Goal: Task Accomplishment & Management: Manage account settings

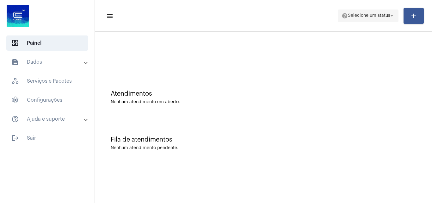
click at [327, 16] on mat-icon "arrow_drop_down" at bounding box center [392, 16] width 6 height 6
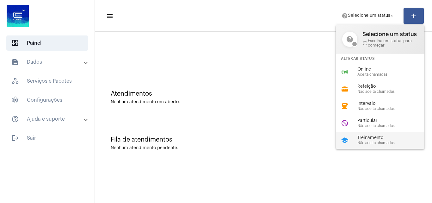
click at [327, 144] on span "Não aceita chamadas" at bounding box center [393, 143] width 72 height 4
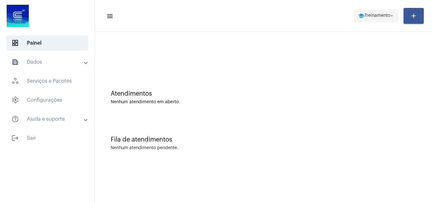
click at [327, 11] on span "school Treinamento arrow_drop_down" at bounding box center [376, 15] width 37 height 11
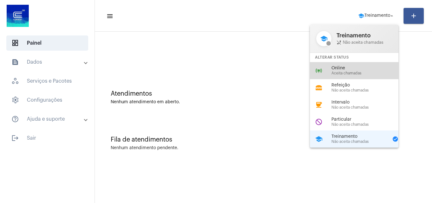
click at [327, 76] on div "online_prediction Online Aceita chamadas" at bounding box center [359, 70] width 99 height 17
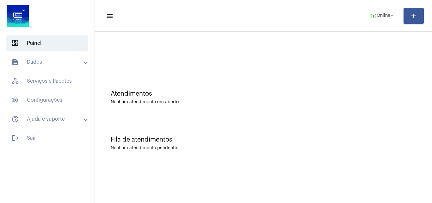
click at [189, 11] on mat-toolbar-row "menu online_prediction Online arrow_drop_down add" at bounding box center [263, 16] width 337 height 20
click at [281, 30] on mat-toolbar "menu online_prediction Online arrow_drop_down add" at bounding box center [263, 16] width 337 height 32
click at [180, 69] on div at bounding box center [263, 53] width 331 height 36
click at [327, 19] on span "online_prediction Online arrow_drop_down" at bounding box center [382, 15] width 24 height 11
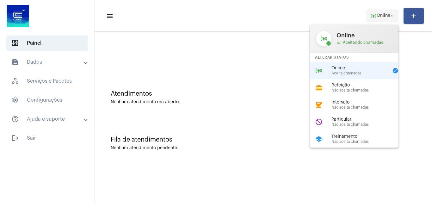
click at [327, 19] on div at bounding box center [216, 101] width 432 height 203
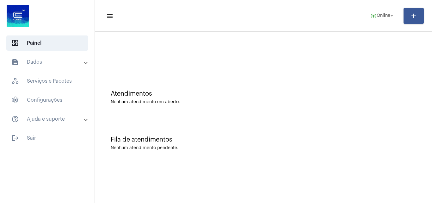
click at [121, 26] on mat-toolbar "menu online_prediction Online arrow_drop_down add" at bounding box center [263, 16] width 337 height 32
